Goal: Transaction & Acquisition: Download file/media

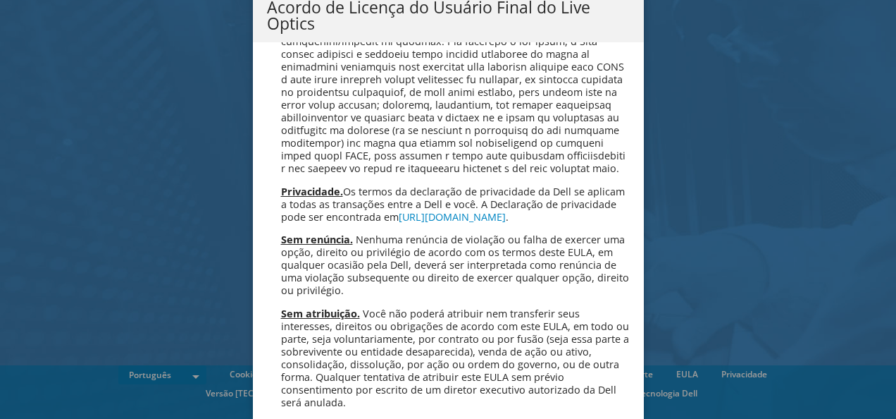
scroll to position [5634, 0]
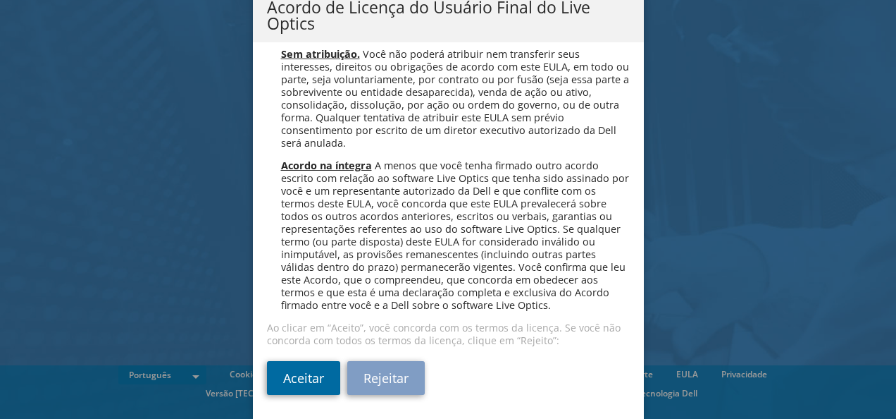
click at [293, 376] on link "Aceitar" at bounding box center [303, 378] width 73 height 34
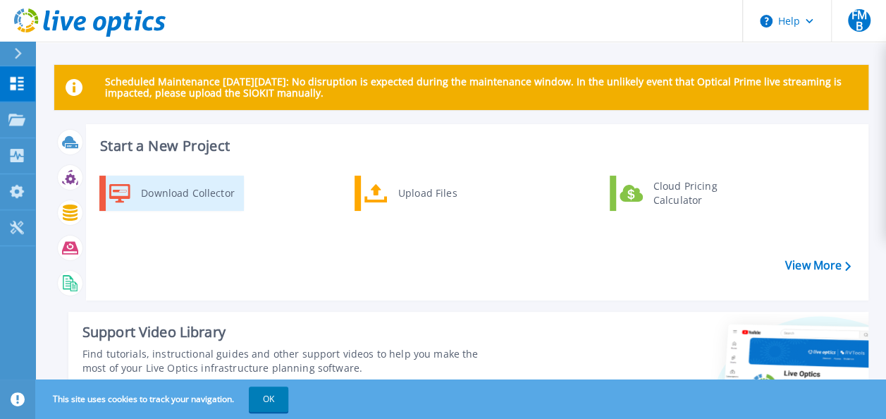
click at [152, 195] on div "Download Collector" at bounding box center [187, 193] width 106 height 28
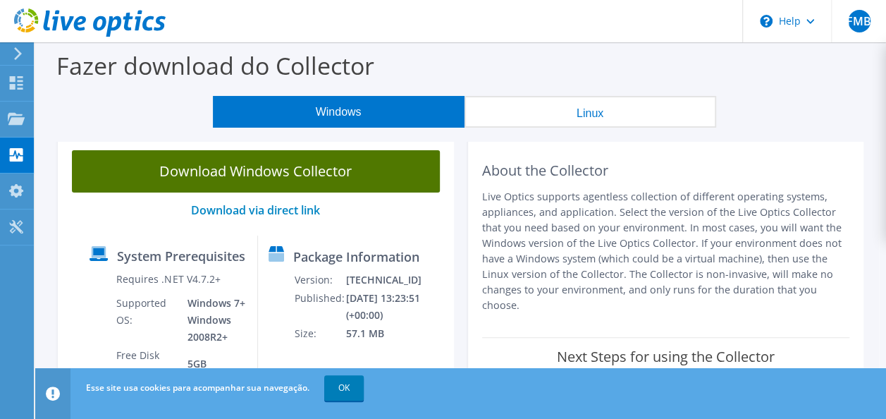
click at [307, 175] on link "Download Windows Collector" at bounding box center [256, 171] width 368 height 42
click at [276, 168] on link "Download Windows Collector" at bounding box center [256, 171] width 368 height 42
